Goal: Transaction & Acquisition: Purchase product/service

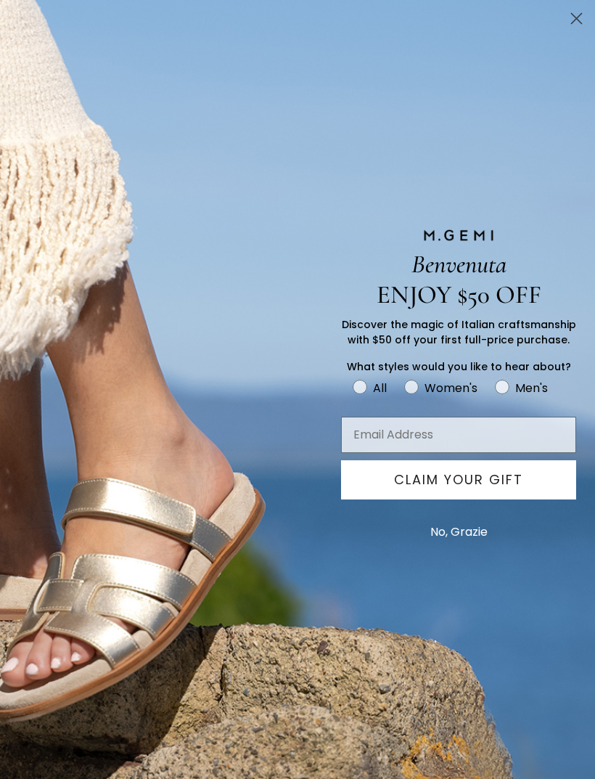
click at [464, 550] on button "No, Grazie" at bounding box center [459, 532] width 72 height 36
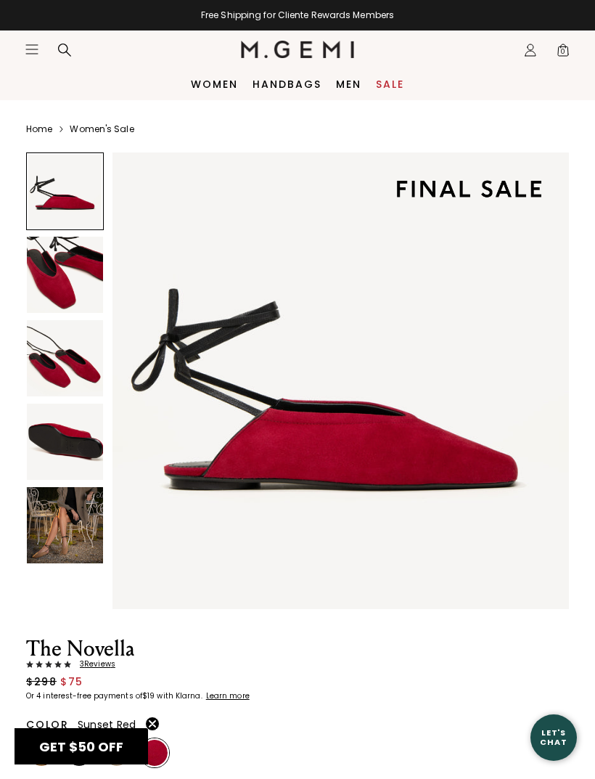
click at [60, 276] on img at bounding box center [65, 275] width 76 height 76
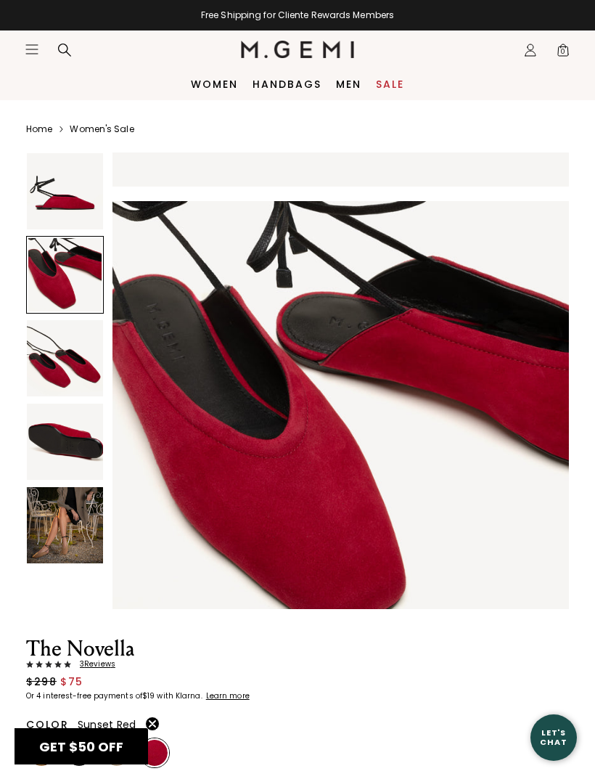
scroll to position [471, 0]
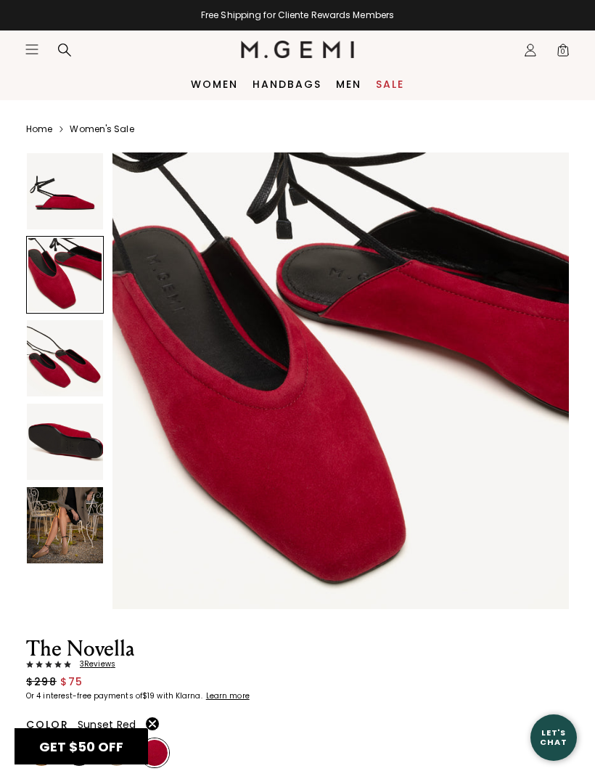
click at [65, 356] on img at bounding box center [65, 358] width 76 height 76
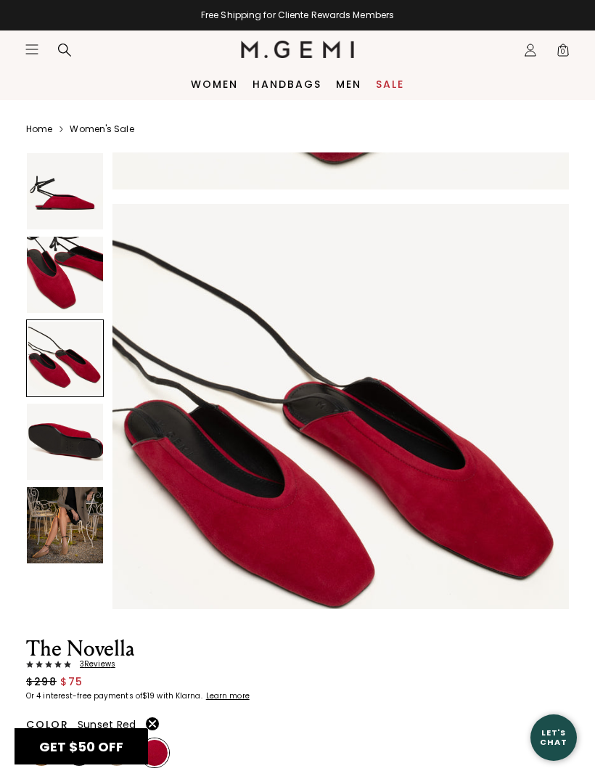
scroll to position [942, 0]
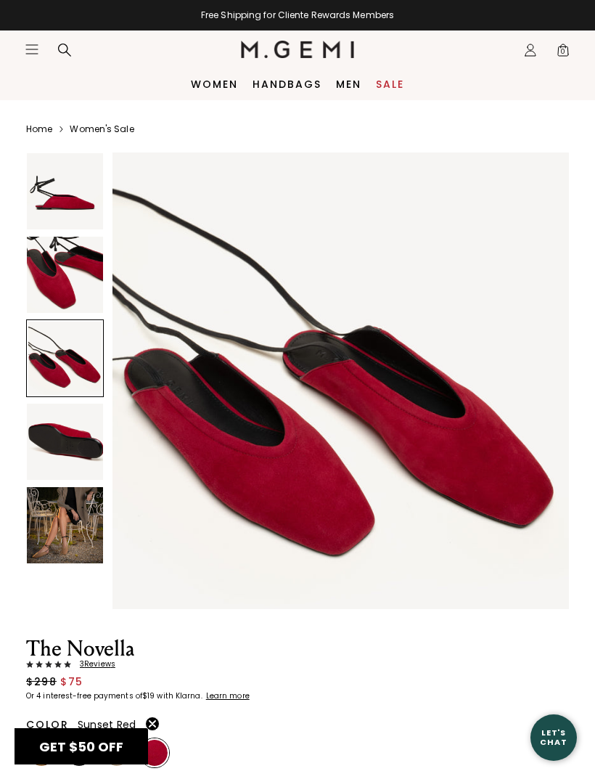
click at [72, 539] on img at bounding box center [65, 525] width 76 height 76
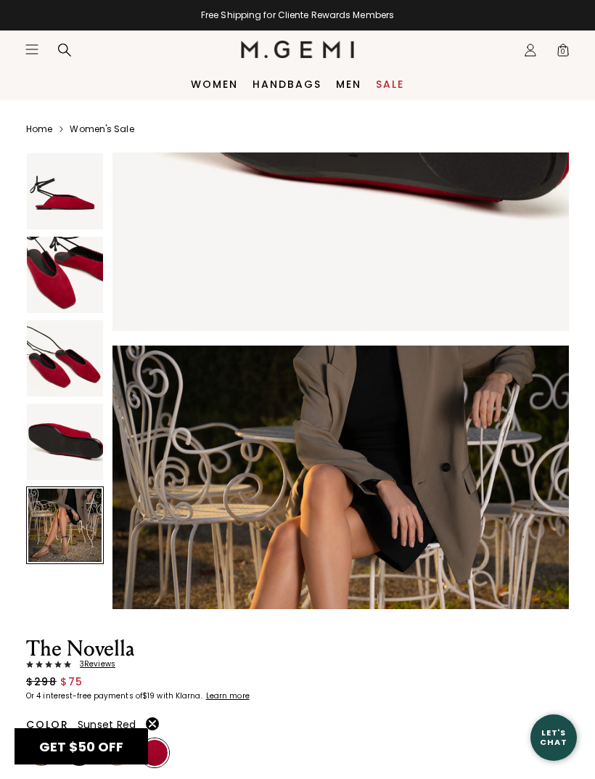
scroll to position [1884, 0]
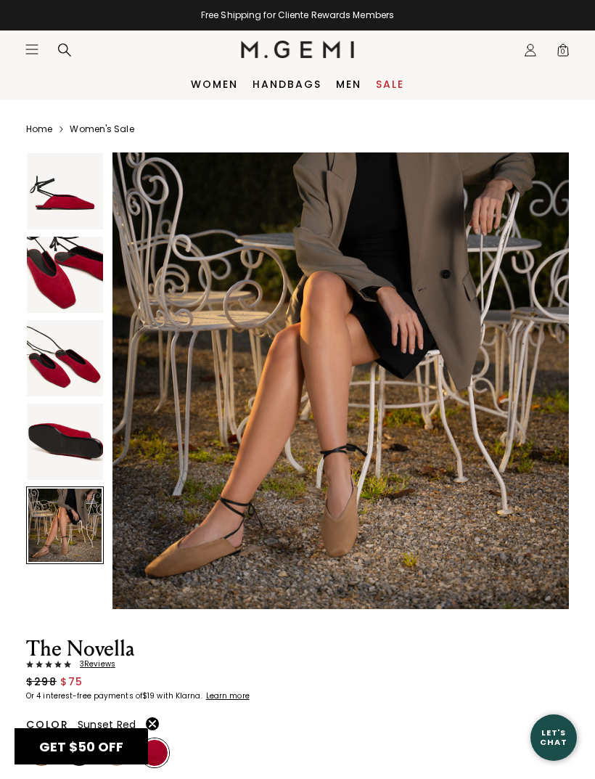
click at [73, 431] on img at bounding box center [65, 442] width 76 height 76
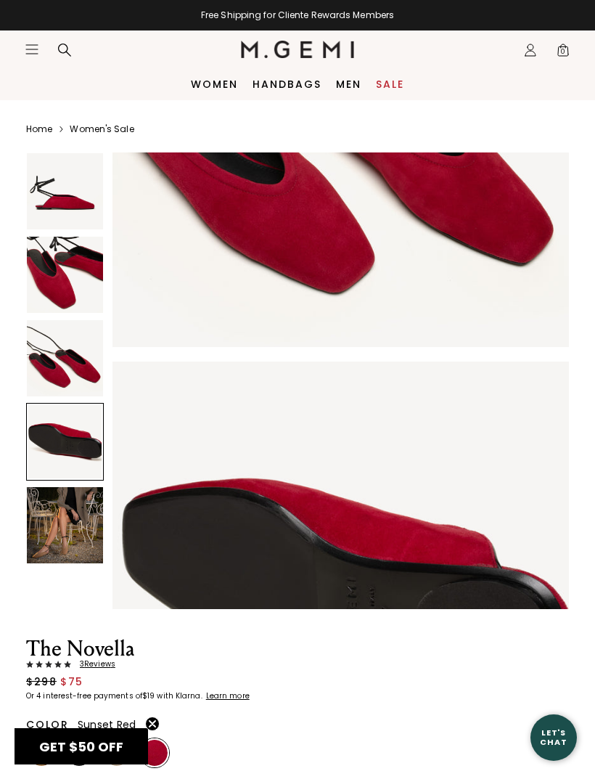
click at [389, 80] on link "Sale" at bounding box center [390, 84] width 28 height 12
click at [392, 81] on link "Sale" at bounding box center [390, 84] width 28 height 12
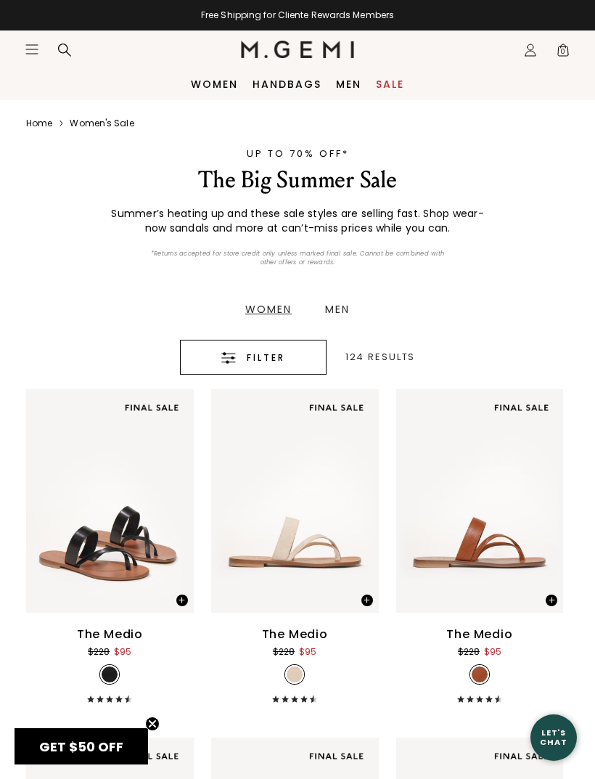
click at [290, 345] on button "Filter" at bounding box center [253, 357] width 147 height 35
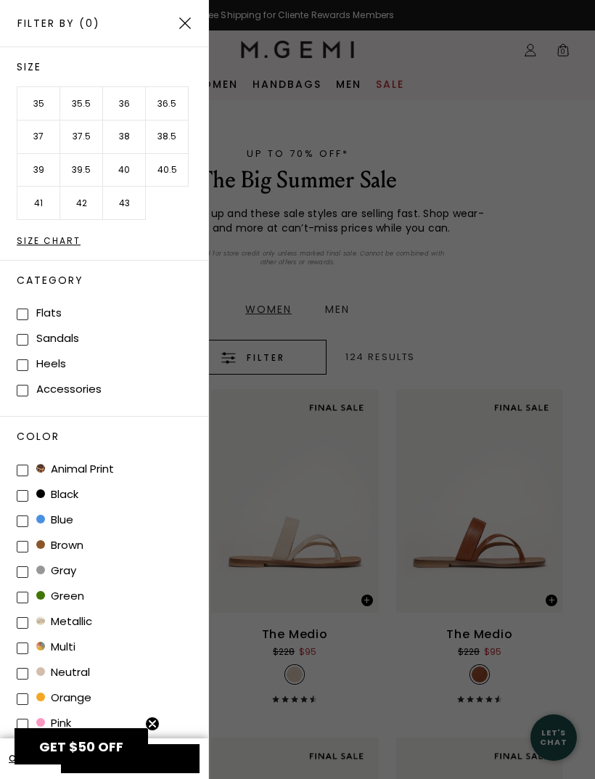
click at [127, 131] on li "38" at bounding box center [124, 136] width 43 height 33
click at [87, 134] on li "37.5" at bounding box center [81, 136] width 43 height 33
click at [160, 721] on li "pink" at bounding box center [113, 722] width 192 height 25
click at [150, 722] on icon "Close teaser" at bounding box center [153, 724] width 6 height 6
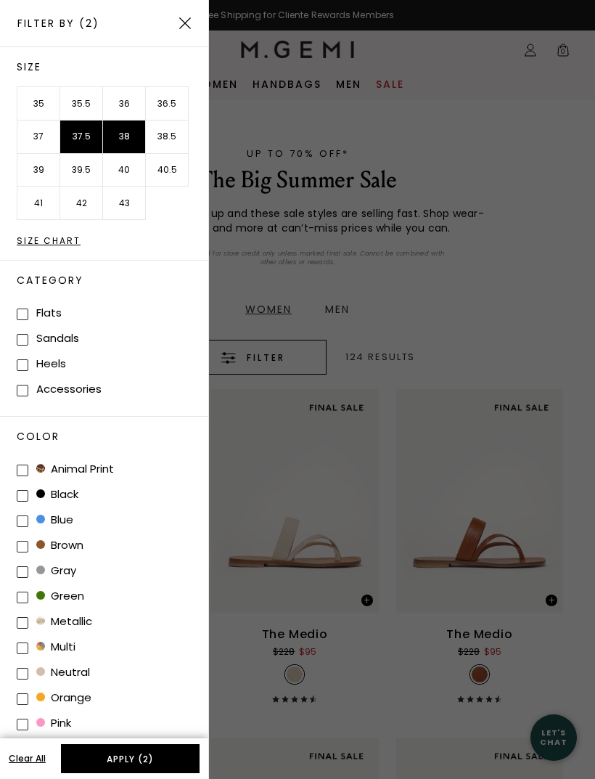
click at [177, 754] on button "Apply (2)" at bounding box center [130, 758] width 139 height 29
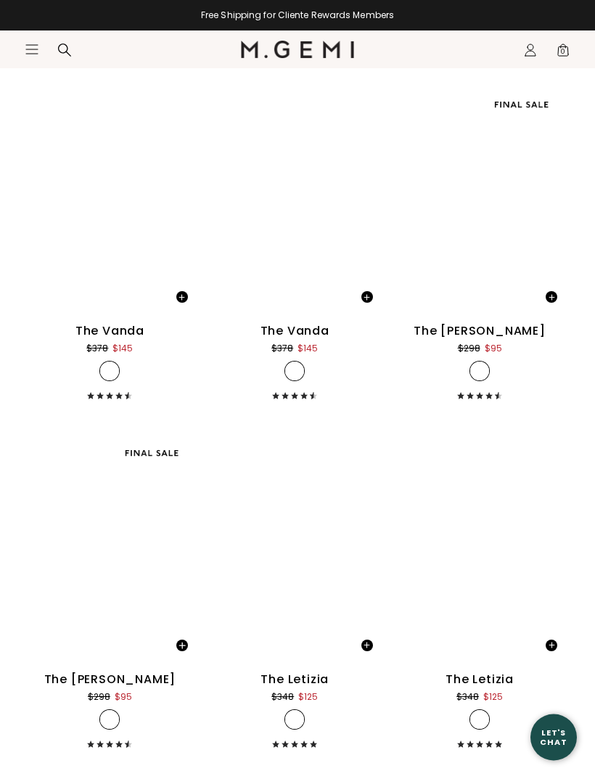
scroll to position [4859, 0]
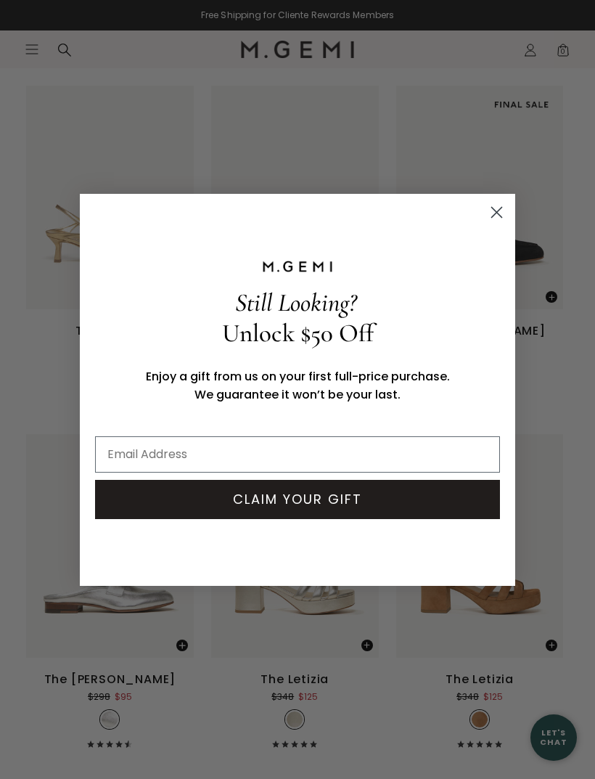
click at [494, 224] on circle "Close dialog" at bounding box center [497, 212] width 24 height 24
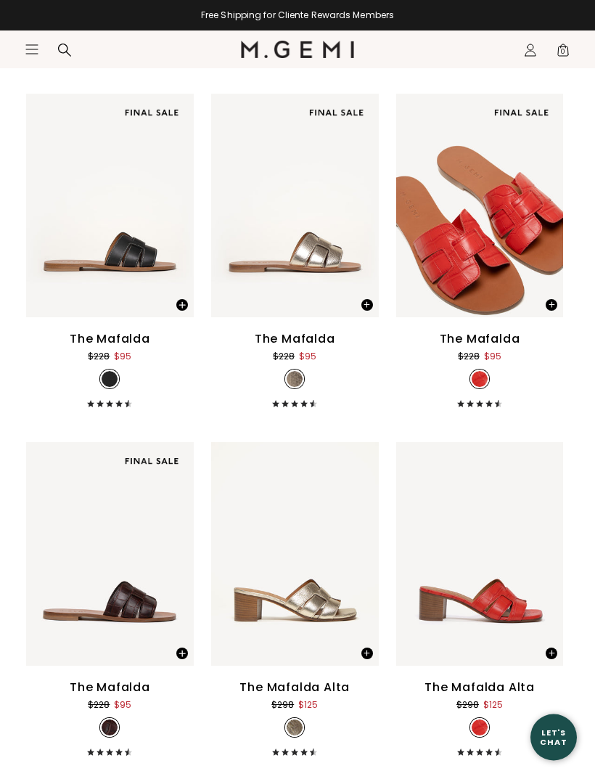
scroll to position [5896, 0]
click at [546, 559] on img at bounding box center [544, 553] width 13 height 13
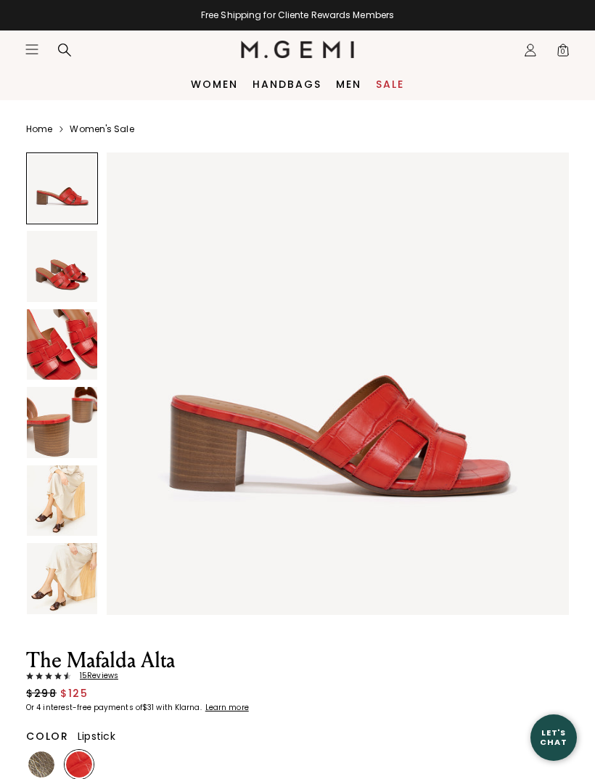
click at [69, 504] on img at bounding box center [62, 500] width 70 height 70
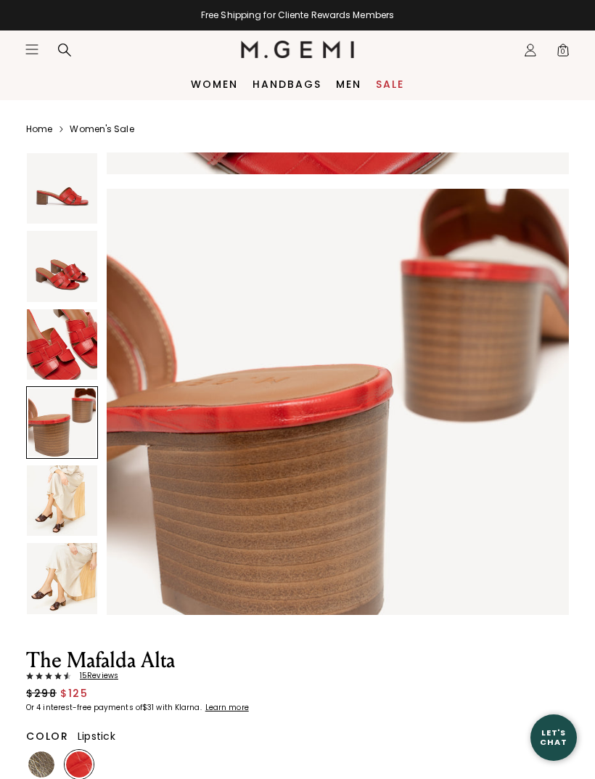
scroll to position [1356, 0]
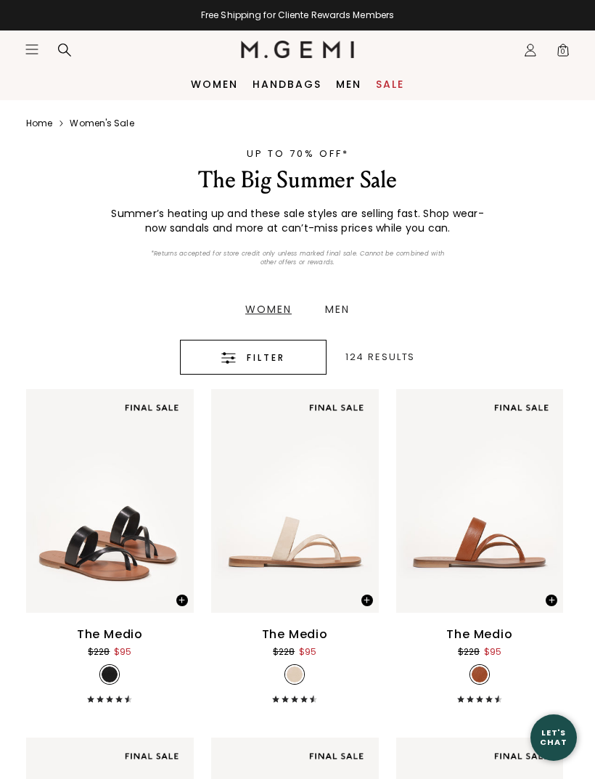
click at [295, 353] on div "Filter" at bounding box center [253, 357] width 102 height 17
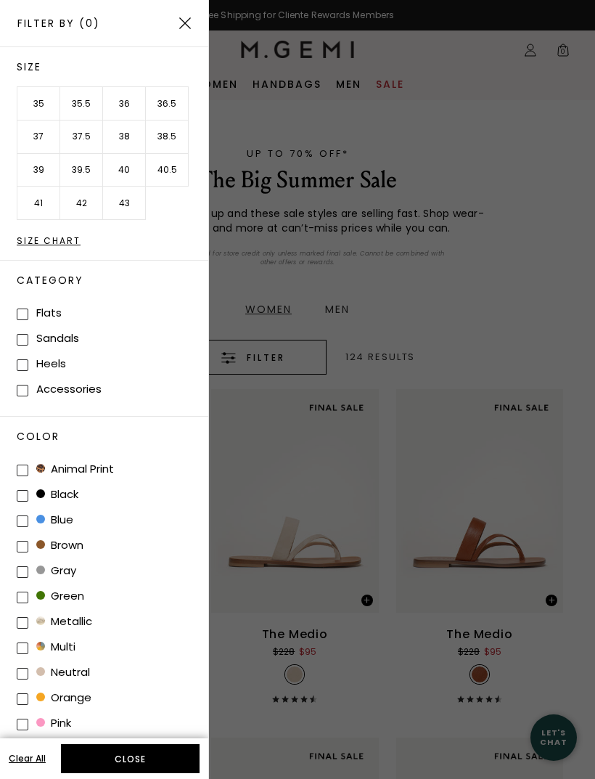
click at [94, 133] on li "37.5" at bounding box center [81, 136] width 43 height 33
click at [83, 139] on li "37.5" at bounding box center [81, 136] width 43 height 33
click at [129, 135] on li "38" at bounding box center [124, 136] width 43 height 33
click at [187, 754] on button "Apply (2)" at bounding box center [130, 758] width 139 height 29
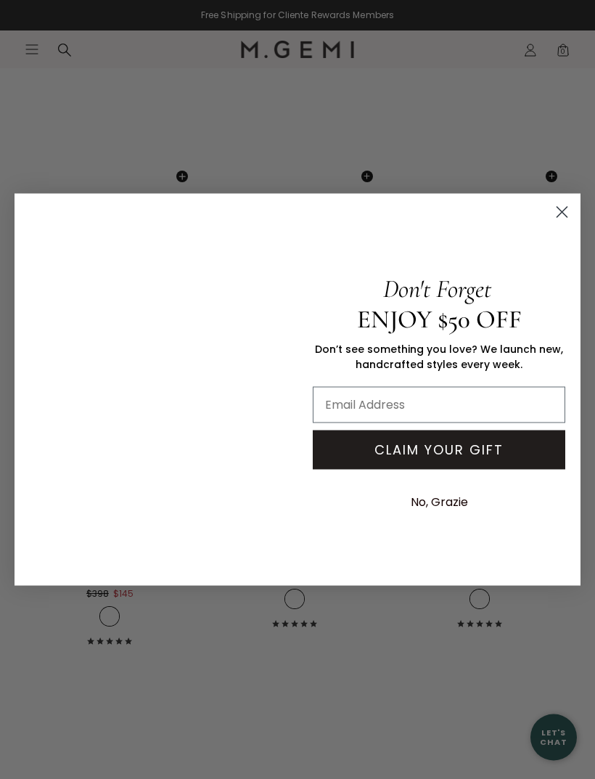
scroll to position [10205, 0]
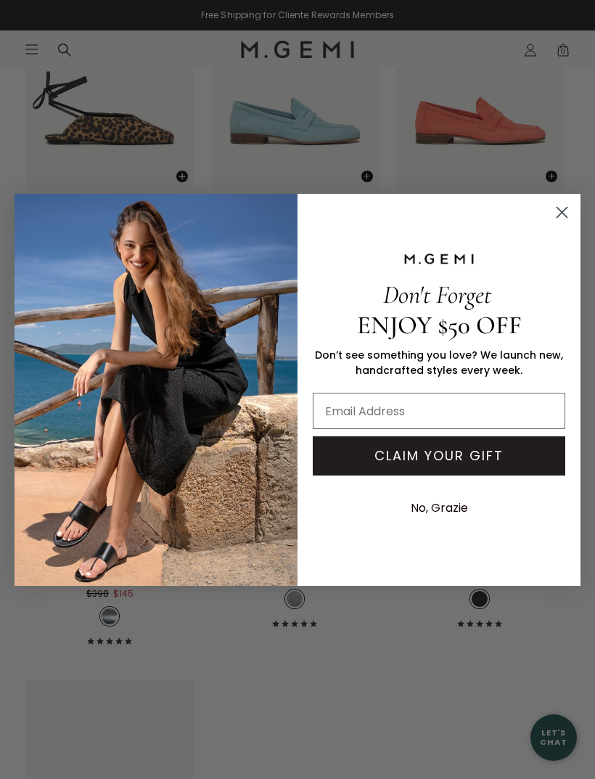
click at [560, 224] on circle "Close dialog" at bounding box center [562, 212] width 24 height 24
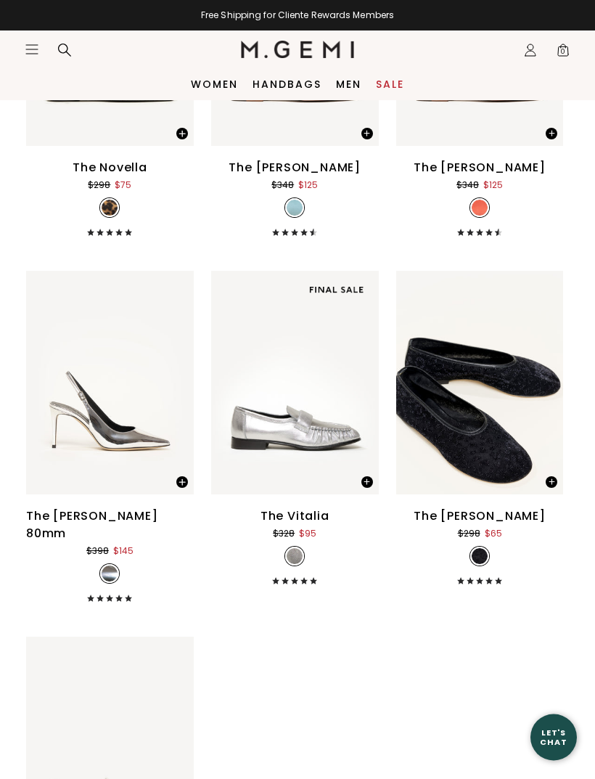
scroll to position [10247, 0]
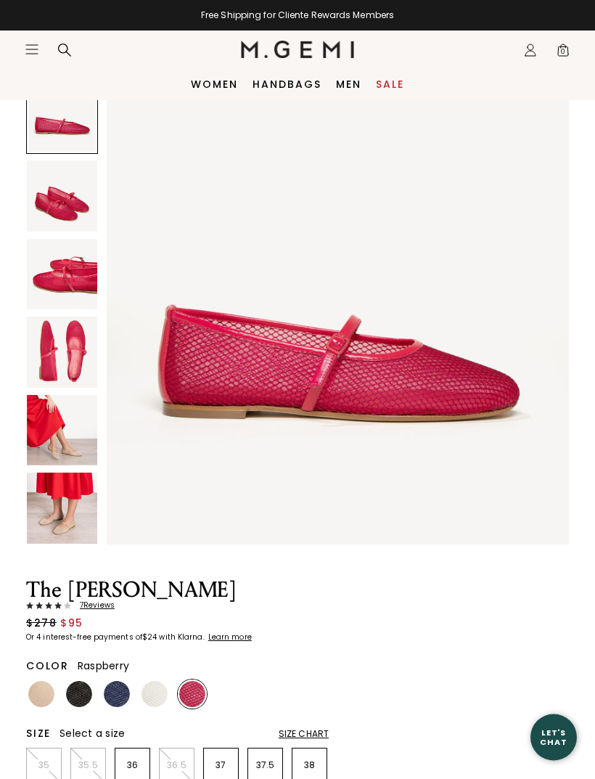
scroll to position [69, 0]
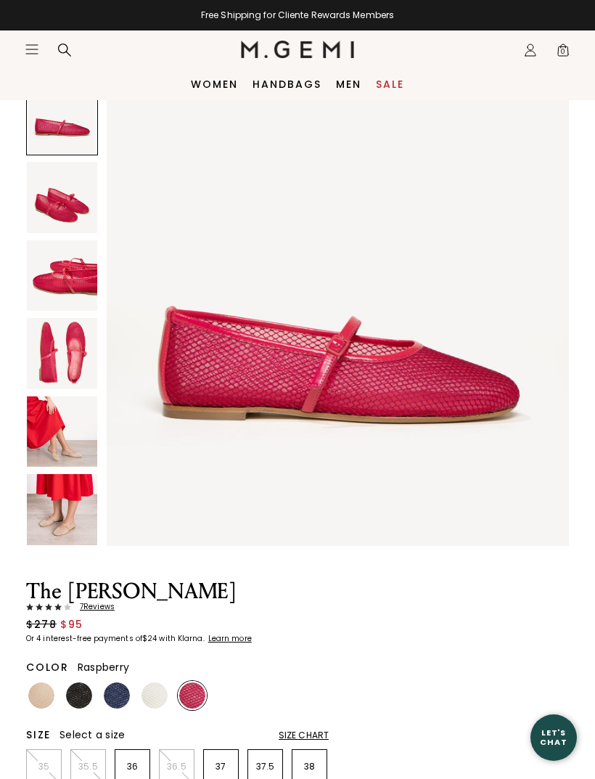
click at [39, 510] on img at bounding box center [62, 509] width 70 height 70
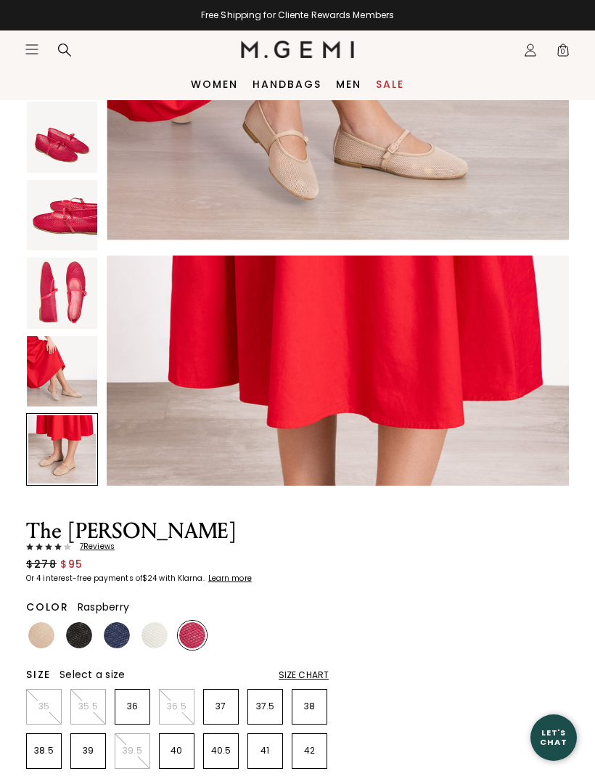
scroll to position [2136, 0]
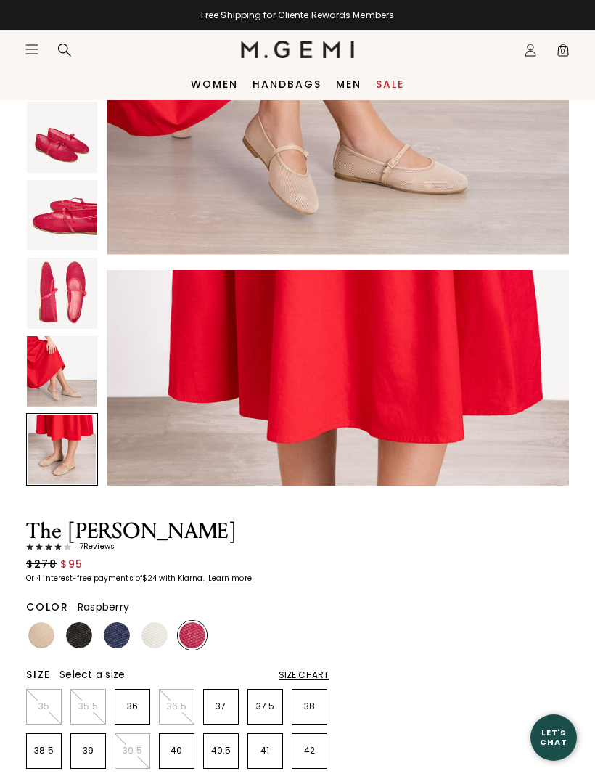
click at [39, 628] on img at bounding box center [41, 635] width 26 height 26
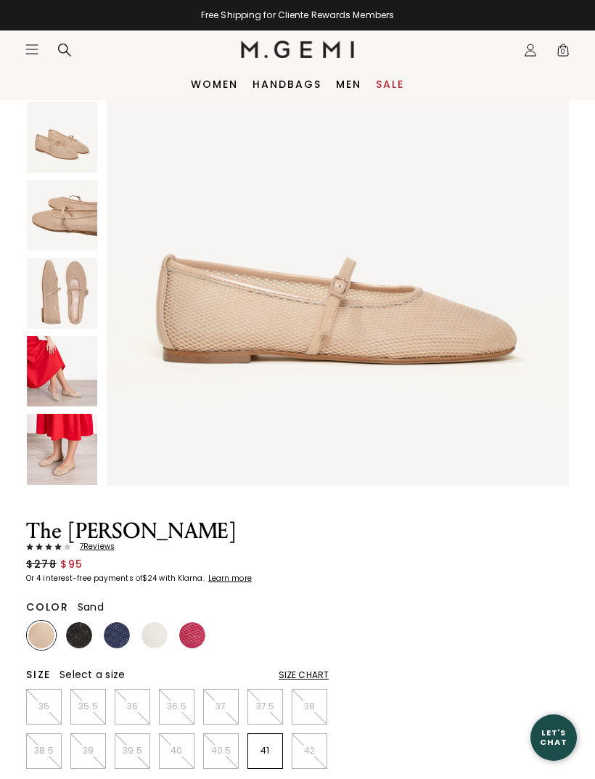
click at [77, 641] on img at bounding box center [79, 635] width 26 height 26
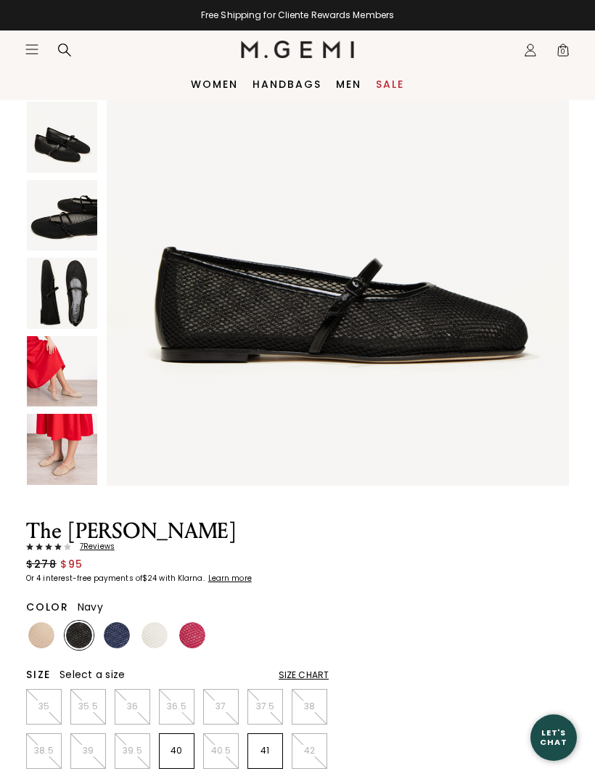
click at [123, 640] on img at bounding box center [117, 635] width 26 height 26
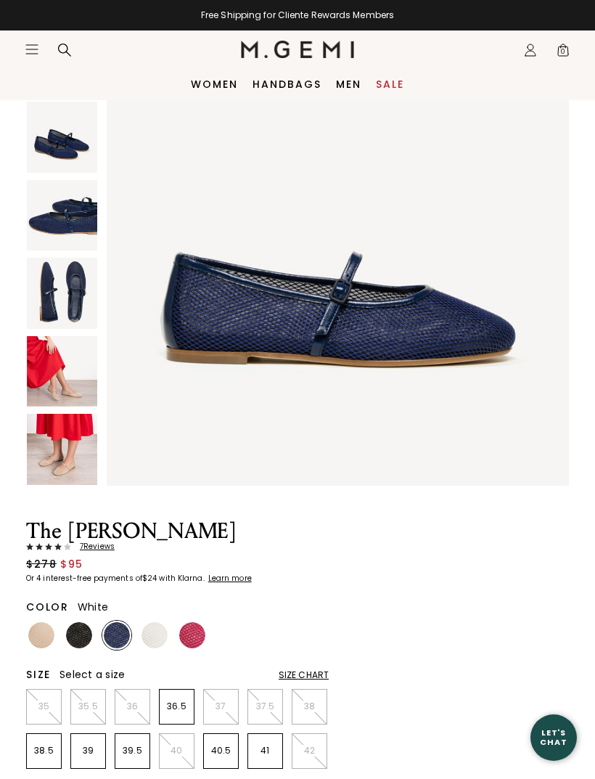
click at [155, 629] on img at bounding box center [155, 635] width 26 height 26
